Goal: Information Seeking & Learning: Check status

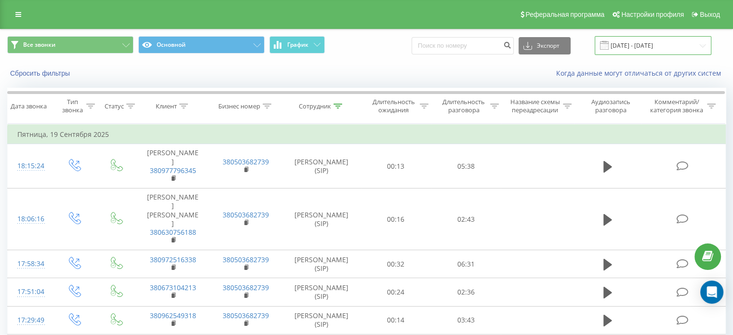
click at [644, 44] on input "[DATE] - [DATE]" at bounding box center [653, 45] width 117 height 19
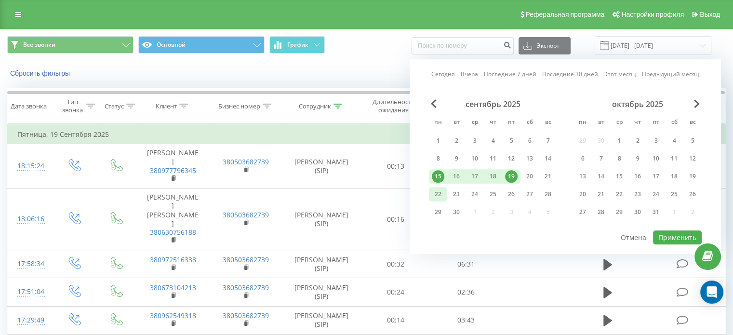
click at [441, 190] on div "22" at bounding box center [438, 194] width 13 height 13
click at [680, 233] on button "Применить" at bounding box center [677, 237] width 49 height 14
type input "[DATE] - [DATE]"
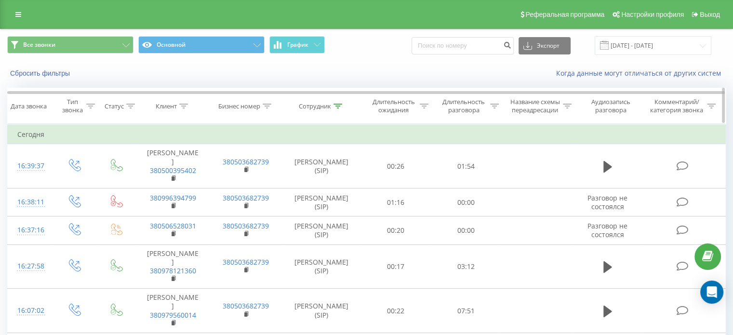
click at [339, 106] on icon at bounding box center [337, 106] width 9 height 5
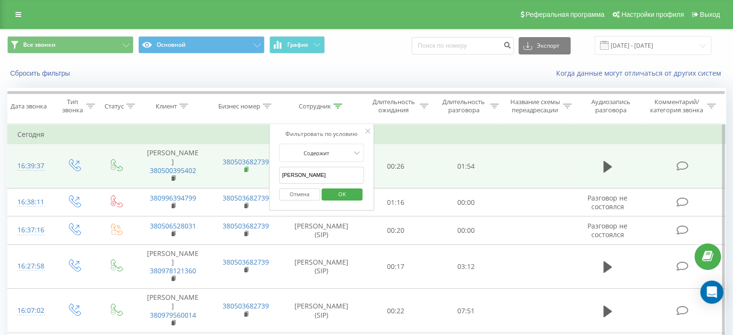
drag, startPoint x: 314, startPoint y: 172, endPoint x: 247, endPoint y: 173, distance: 67.0
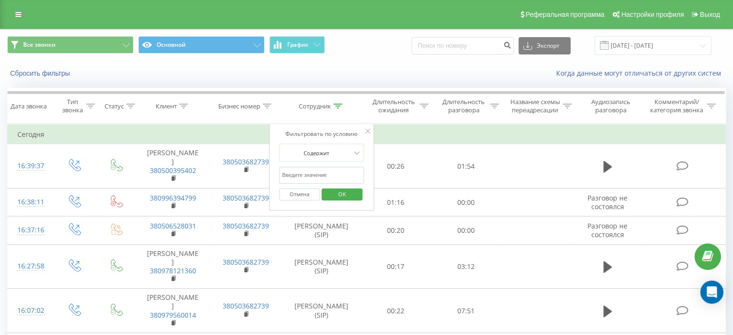
drag, startPoint x: 343, startPoint y: 195, endPoint x: 292, endPoint y: 160, distance: 61.3
click at [343, 195] on span "OK" at bounding box center [342, 193] width 27 height 15
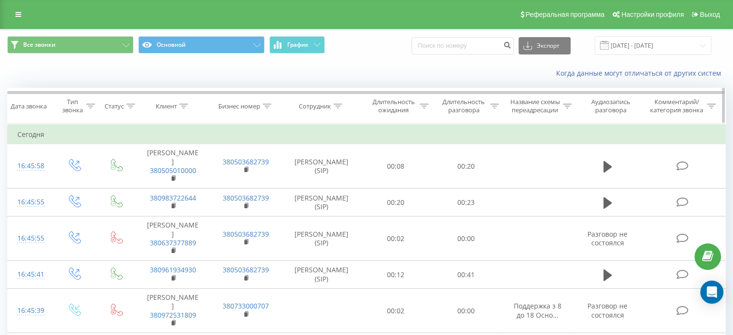
click at [184, 106] on icon at bounding box center [183, 106] width 9 height 5
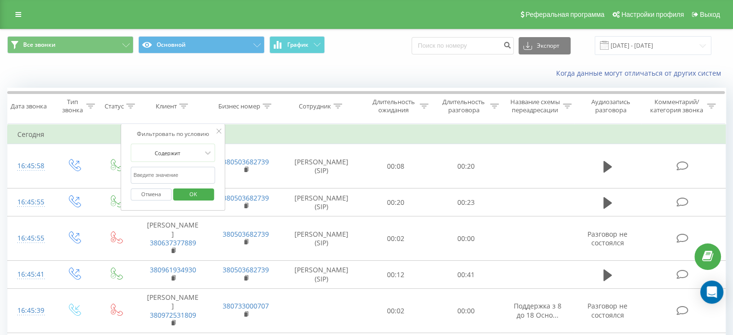
click at [191, 177] on input "text" at bounding box center [173, 175] width 85 height 17
paste input "380669310857"
type input "380669310857"
click at [196, 192] on span "OK" at bounding box center [193, 193] width 27 height 15
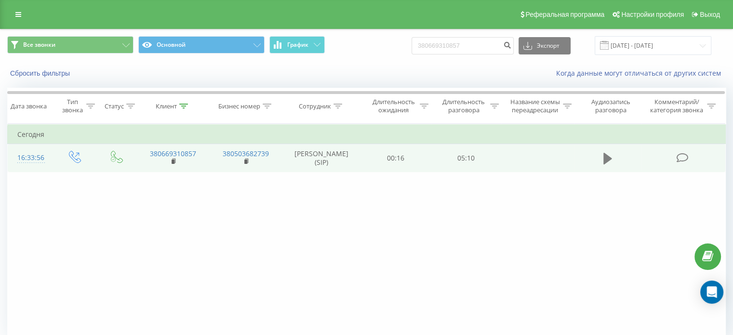
click at [607, 165] on icon at bounding box center [607, 158] width 9 height 13
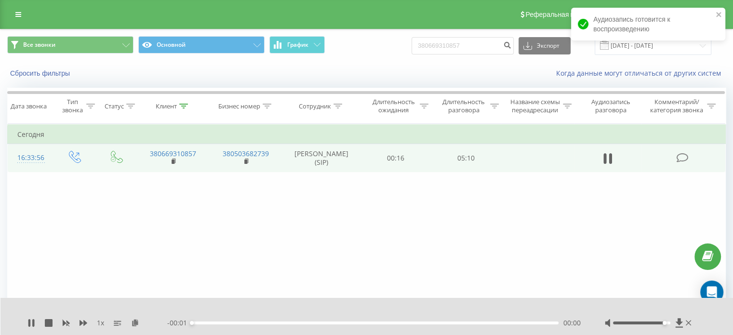
drag, startPoint x: 646, startPoint y: 322, endPoint x: 663, endPoint y: 322, distance: 16.9
click at [663, 322] on div at bounding box center [641, 322] width 57 height 3
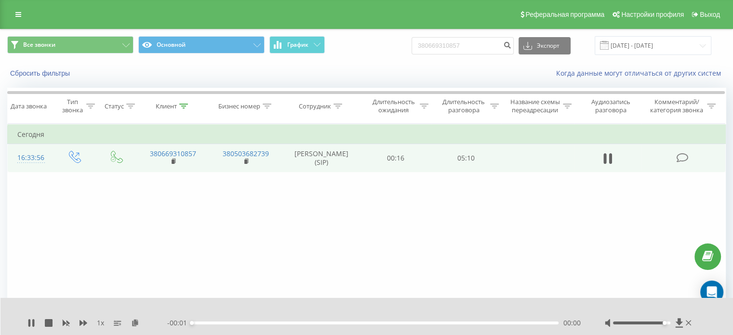
click at [99, 323] on span "1 x" at bounding box center [100, 323] width 7 height 10
drag, startPoint x: 660, startPoint y: 322, endPoint x: 654, endPoint y: 321, distance: 6.3
click at [654, 321] on div "Accessibility label" at bounding box center [653, 323] width 4 height 4
drag, startPoint x: 649, startPoint y: 322, endPoint x: 640, endPoint y: 320, distance: 9.3
click at [640, 320] on div at bounding box center [649, 323] width 89 height 10
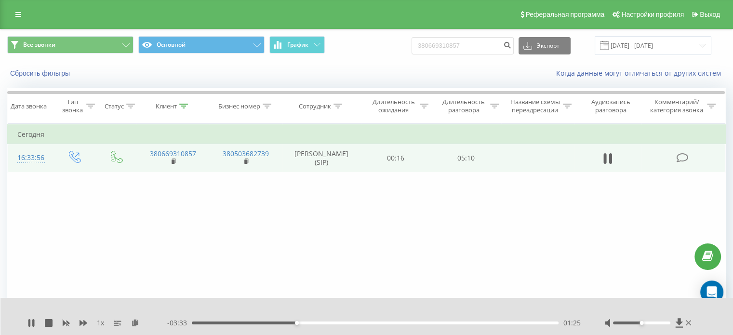
click at [305, 323] on div "01:25" at bounding box center [375, 322] width 367 height 3
click at [314, 324] on div "01:39" at bounding box center [375, 322] width 367 height 3
click at [314, 322] on div "01:41" at bounding box center [316, 323] width 4 height 4
click at [401, 322] on div "02:49" at bounding box center [375, 322] width 367 height 3
click at [406, 323] on div "02:51" at bounding box center [375, 322] width 367 height 3
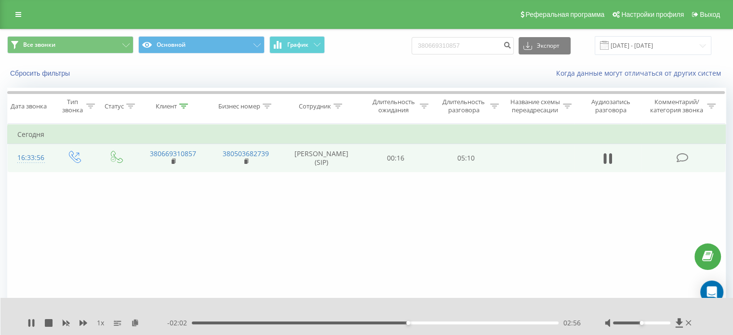
click at [403, 320] on div "- 02:02 02:56 02:56" at bounding box center [373, 323] width 413 height 10
click at [412, 322] on div "02:57" at bounding box center [375, 322] width 367 height 3
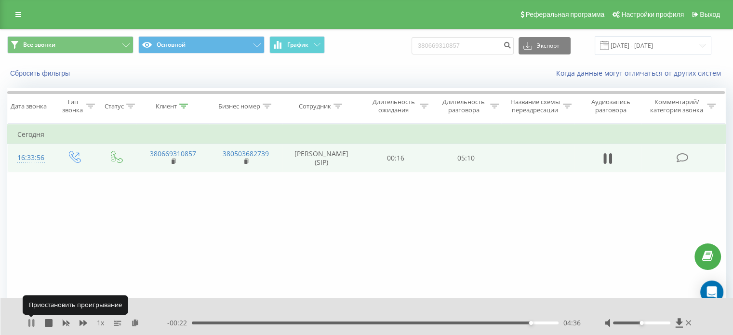
click at [31, 322] on icon at bounding box center [31, 323] width 8 height 8
